Goal: Find specific page/section: Find specific page/section

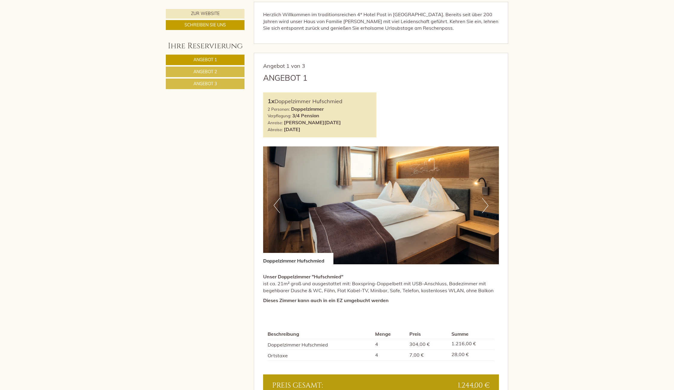
scroll to position [420, 0]
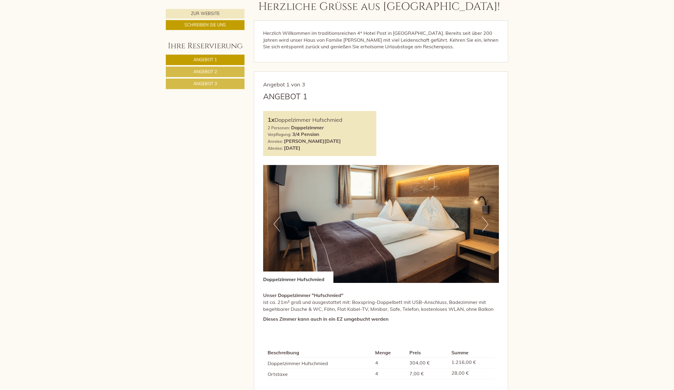
scroll to position [390, 0]
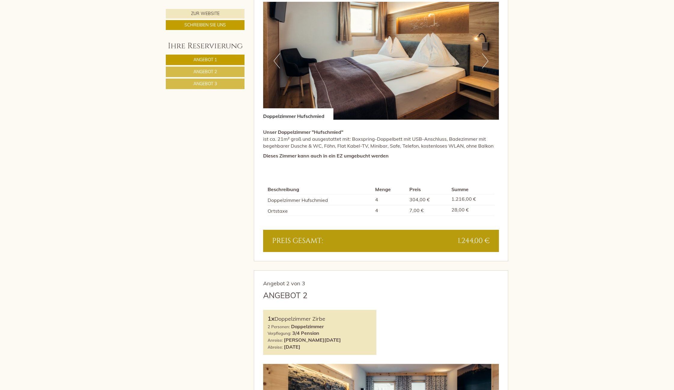
scroll to position [571, 0]
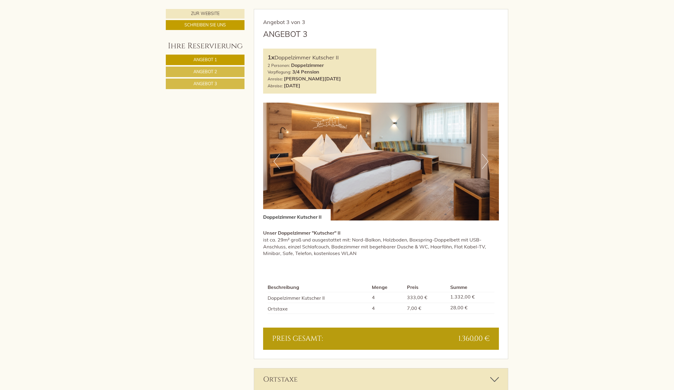
scroll to position [1231, 0]
